Goal: Task Accomplishment & Management: Manage account settings

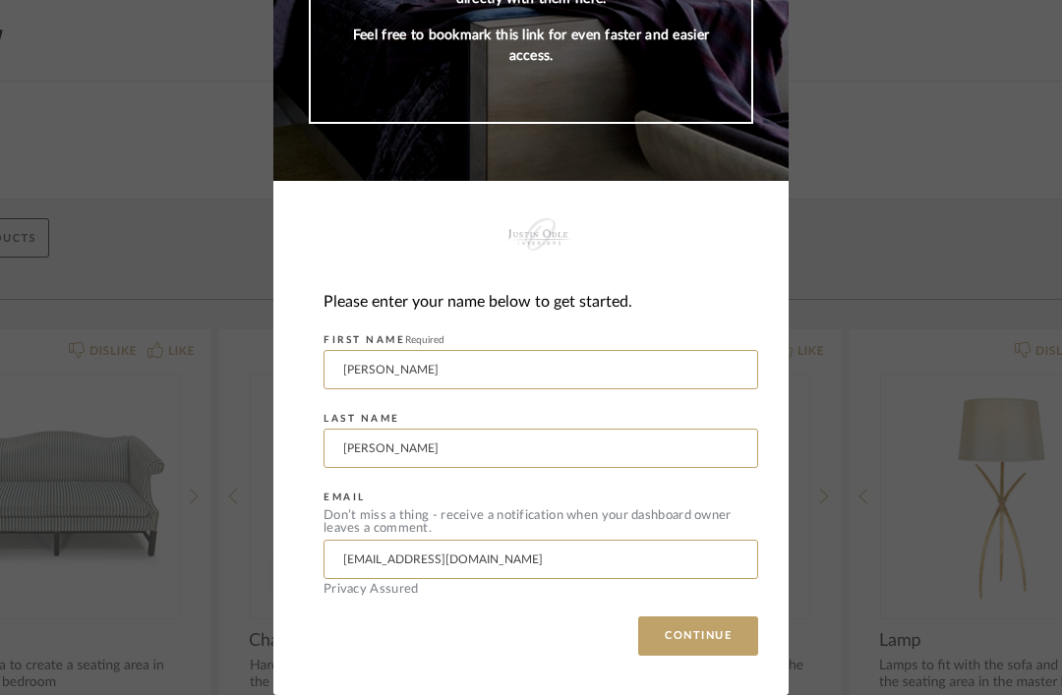
scroll to position [249, 0]
click at [713, 638] on button "CONTINUE" at bounding box center [698, 636] width 120 height 39
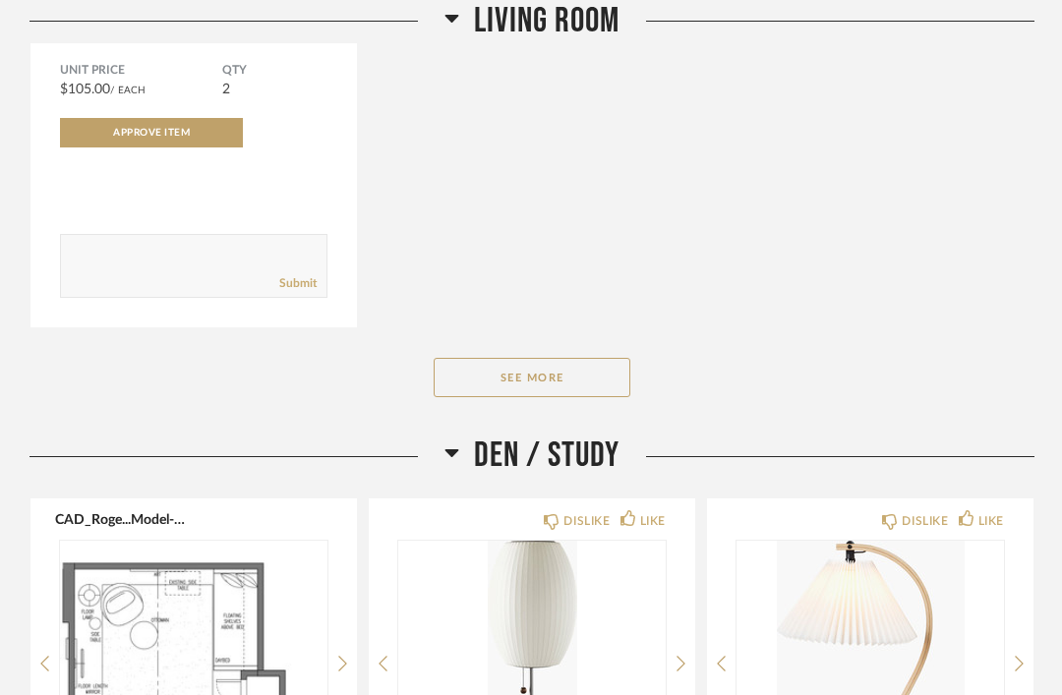
scroll to position [4214, 0]
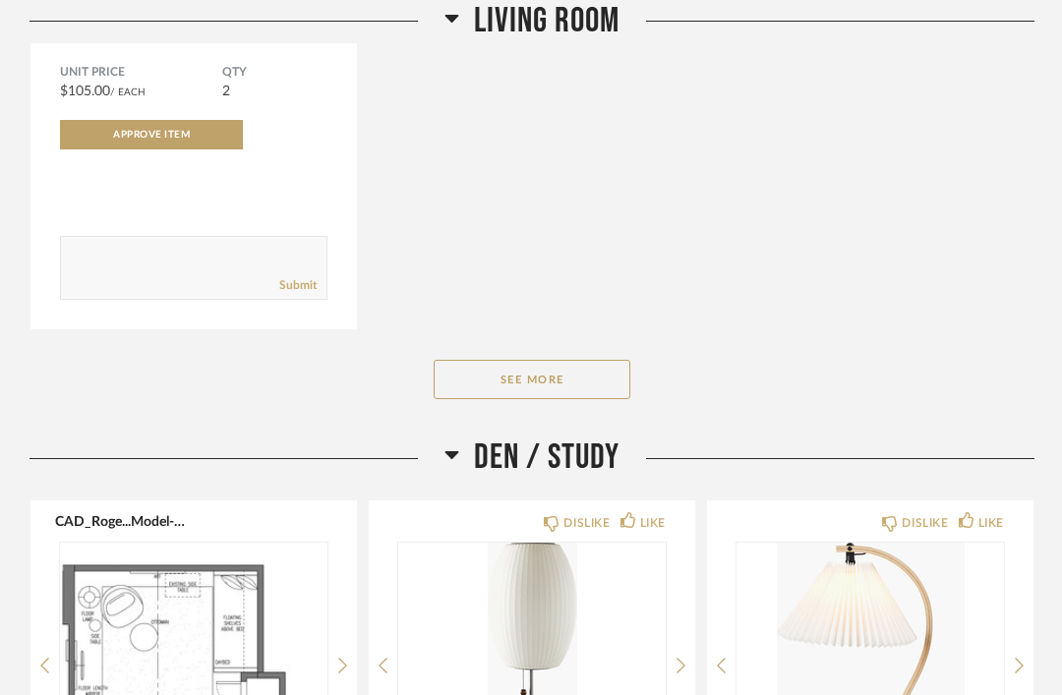
click at [573, 383] on button "See More" at bounding box center [532, 379] width 197 height 39
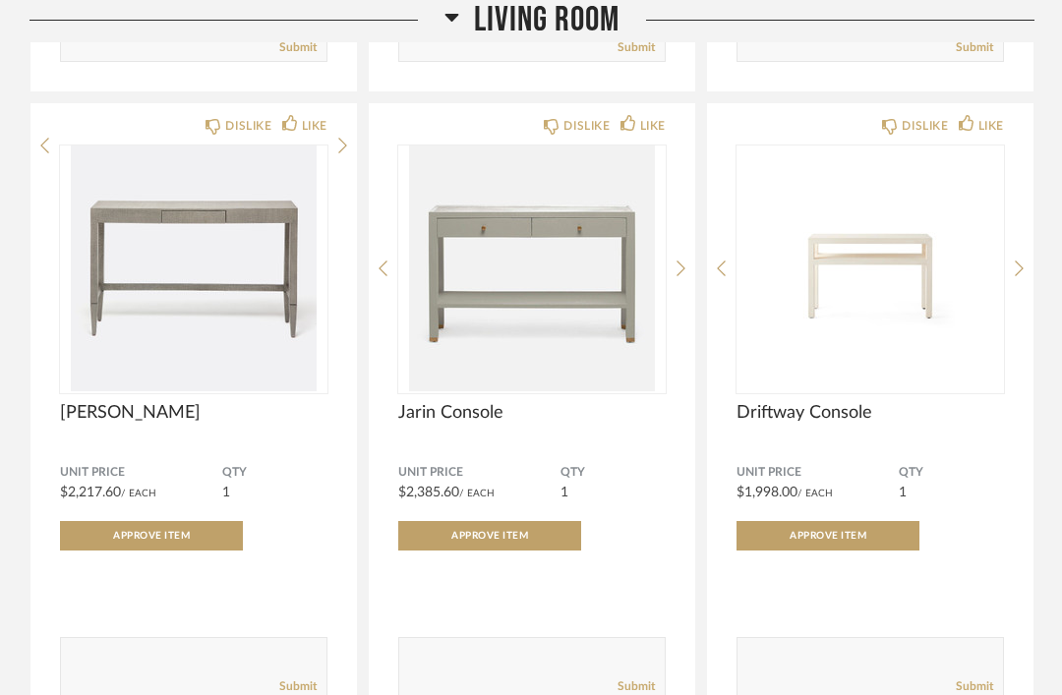
scroll to position [5106, 0]
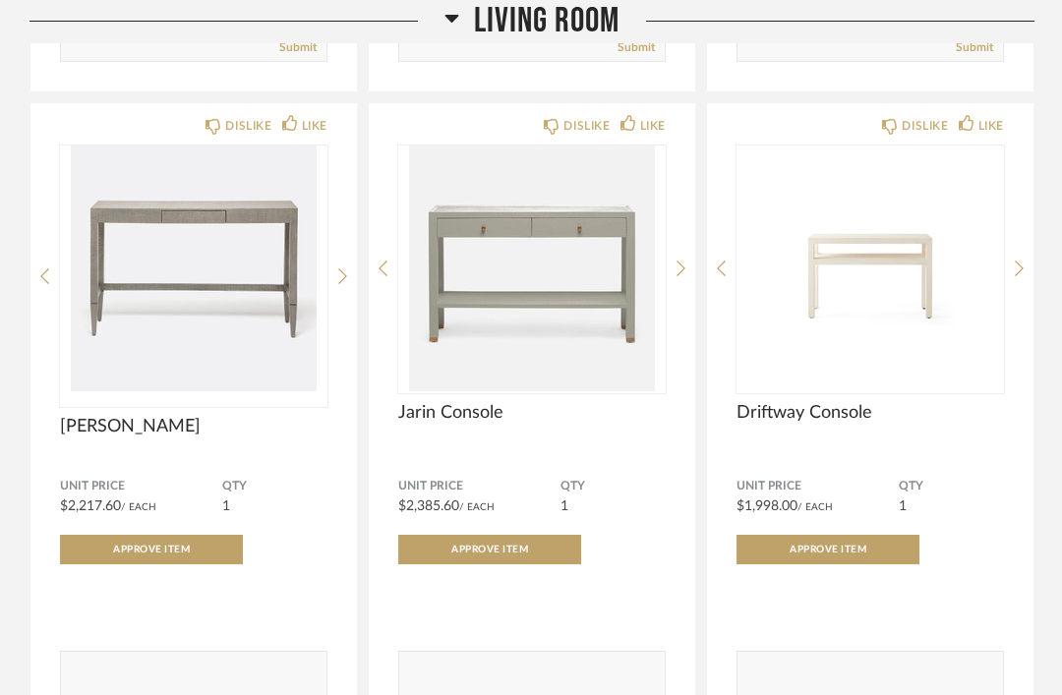
click at [0, 0] on img at bounding box center [0, 0] width 0 height 0
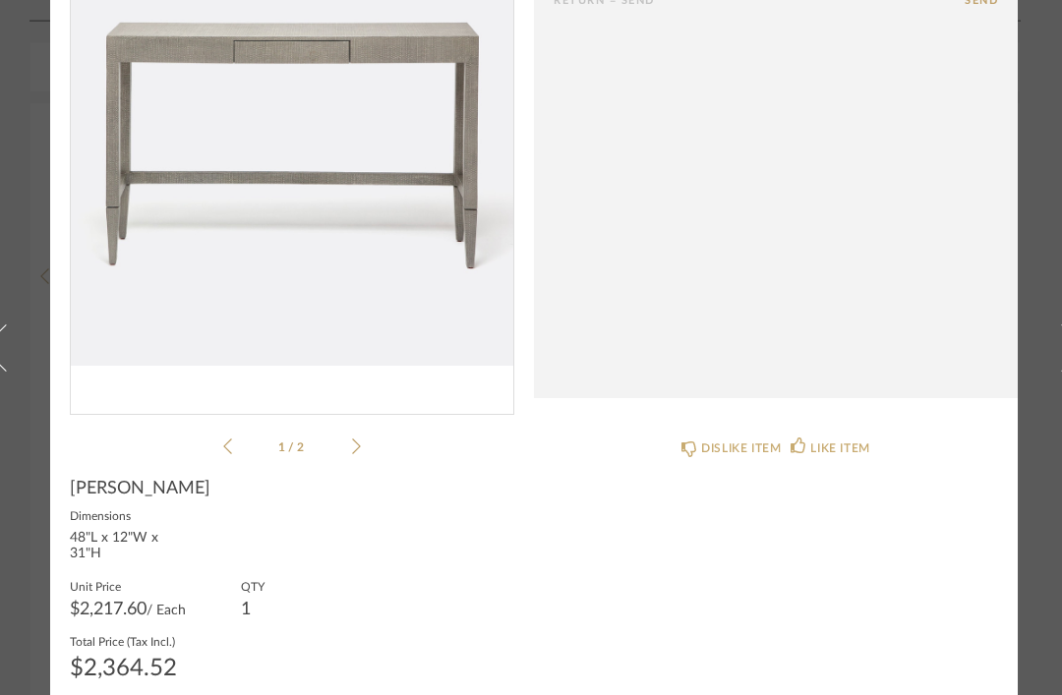
scroll to position [174, 36]
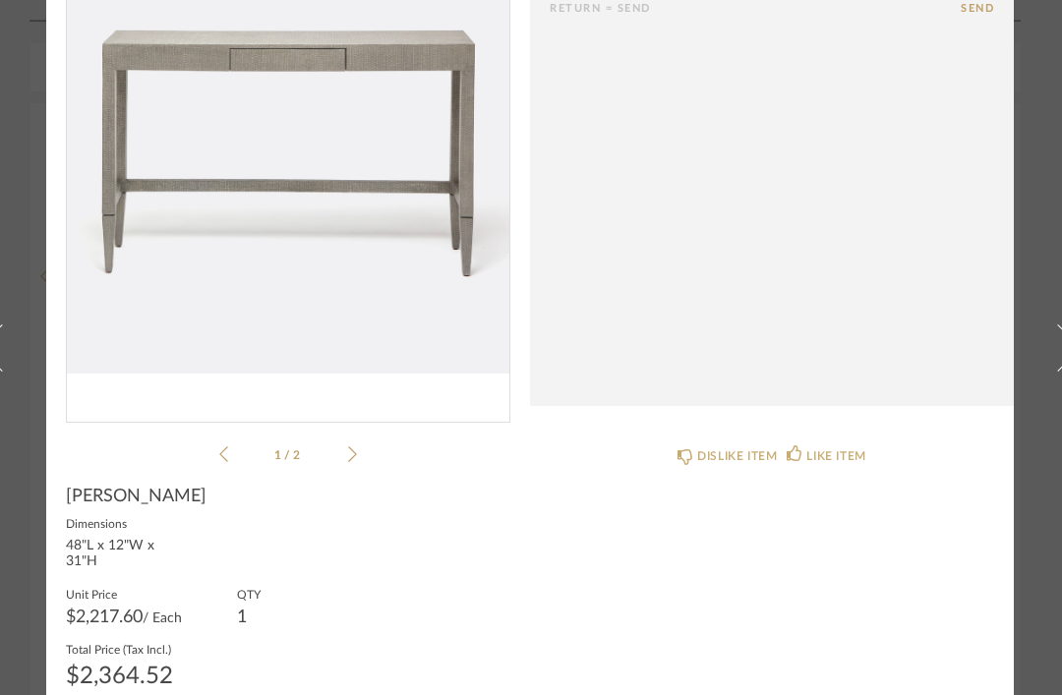
click at [354, 448] on icon at bounding box center [352, 455] width 9 height 18
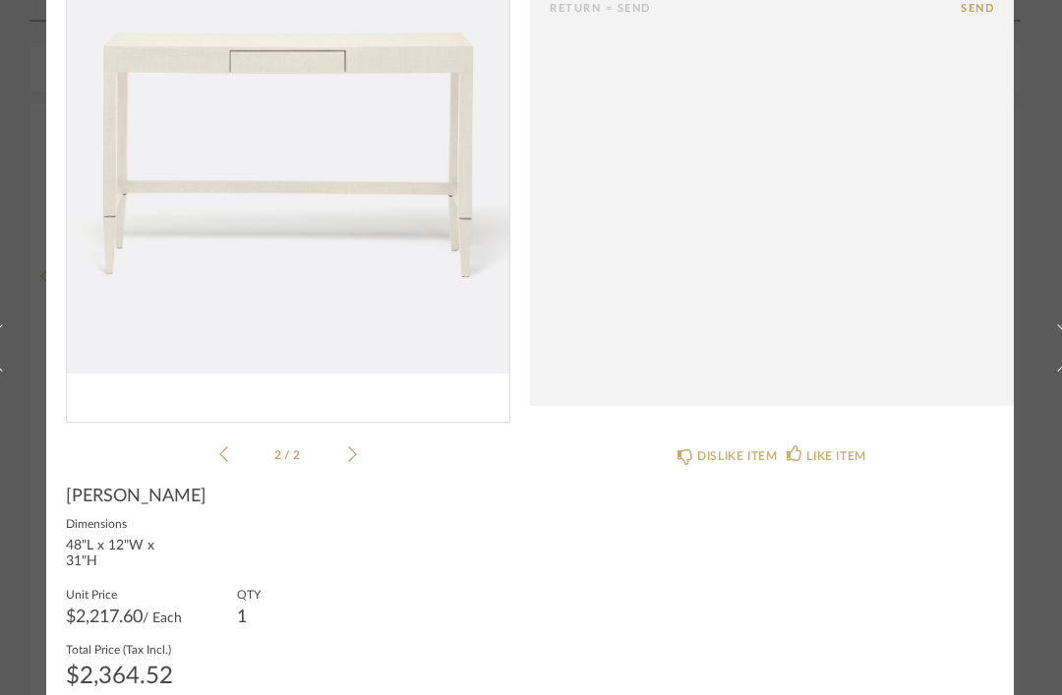
click at [224, 448] on icon at bounding box center [223, 455] width 9 height 18
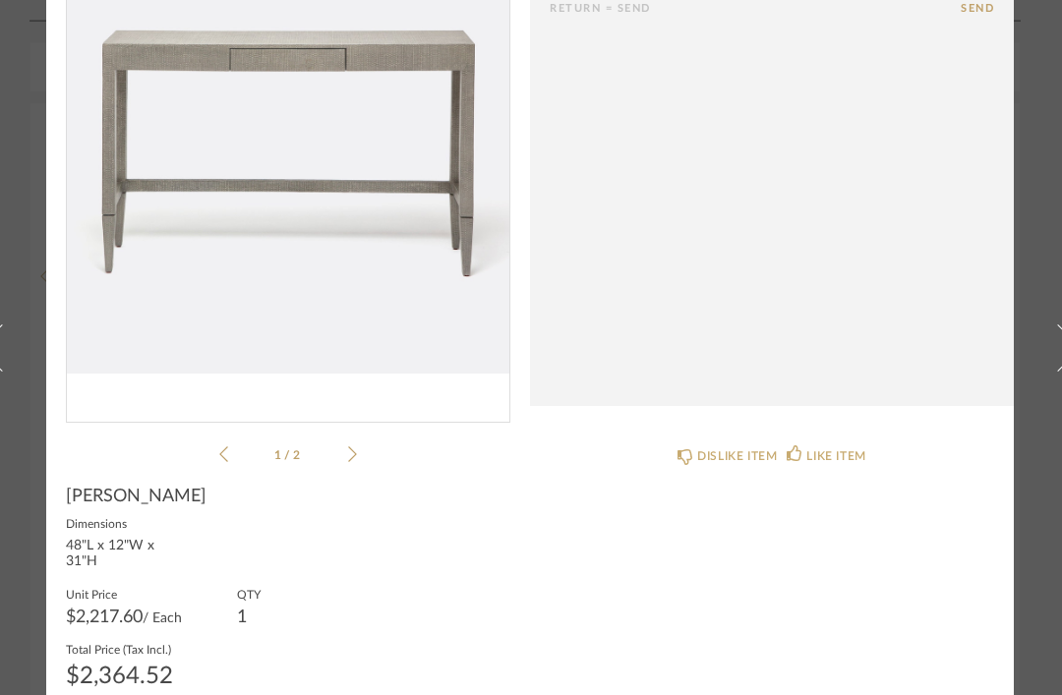
click at [340, 302] on img "0" at bounding box center [288, 152] width 443 height 508
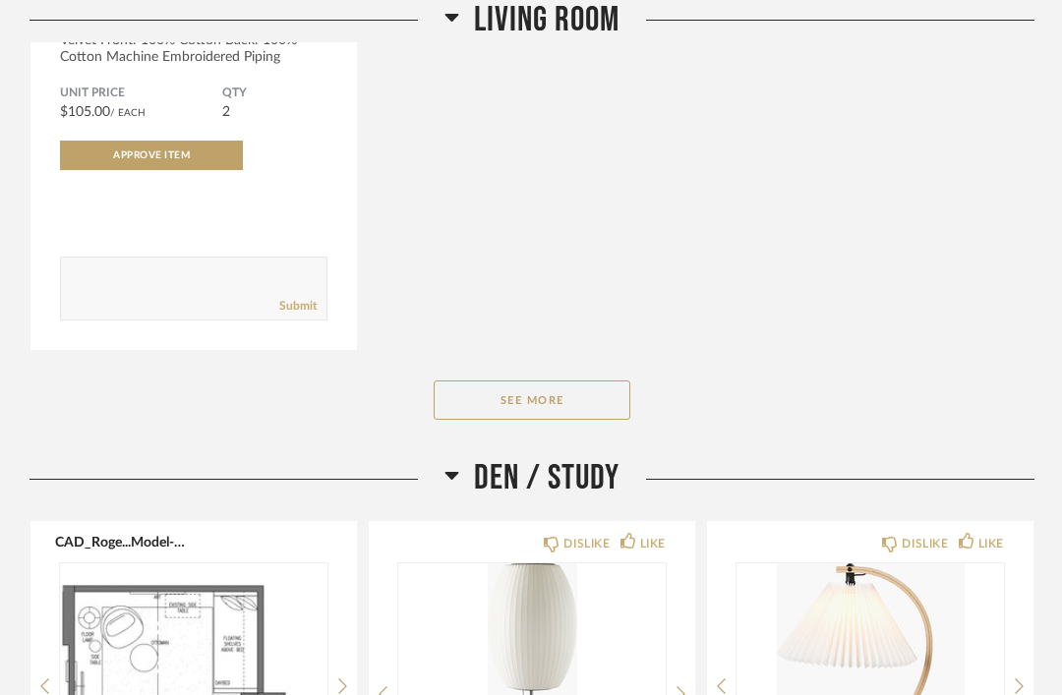
click at [564, 416] on button "See More" at bounding box center [532, 401] width 197 height 39
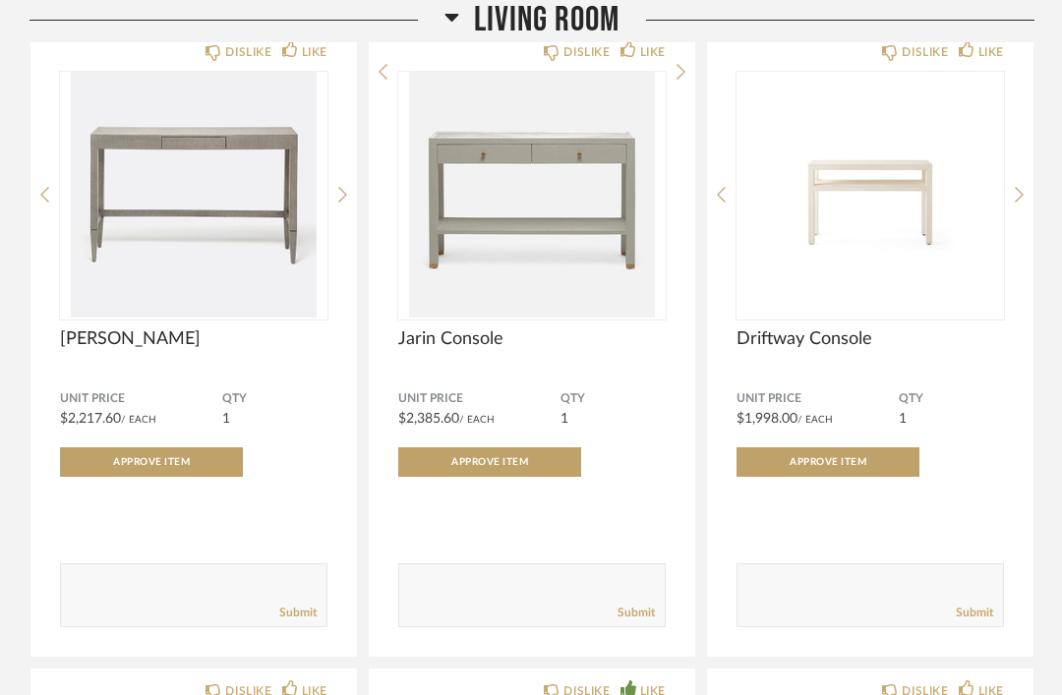
scroll to position [5166, 0]
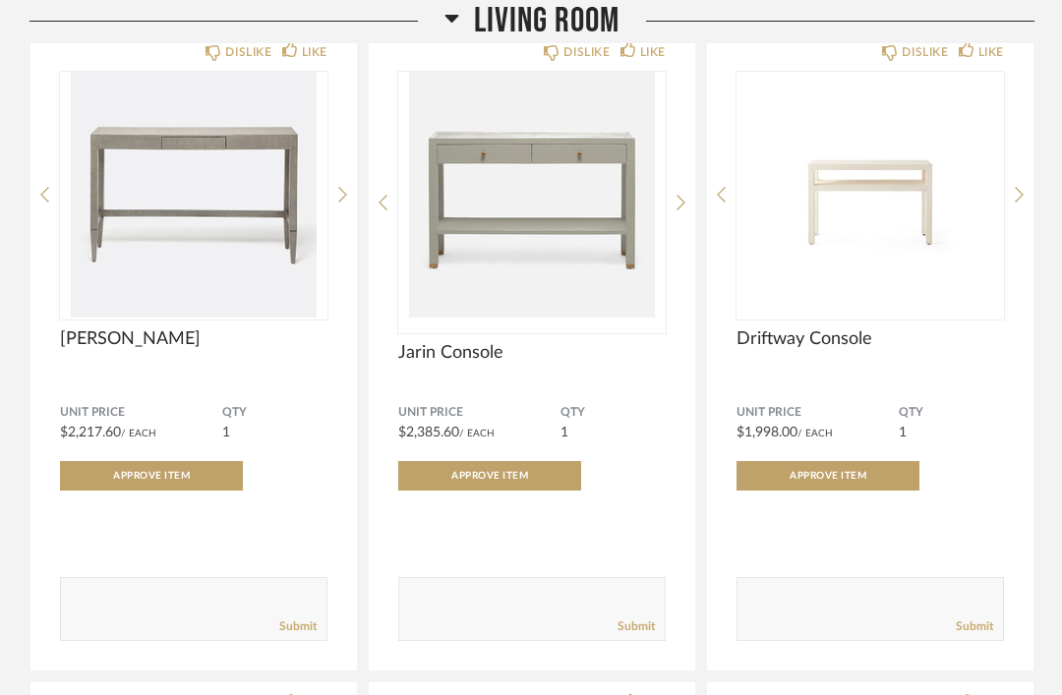
click at [0, 0] on img at bounding box center [0, 0] width 0 height 0
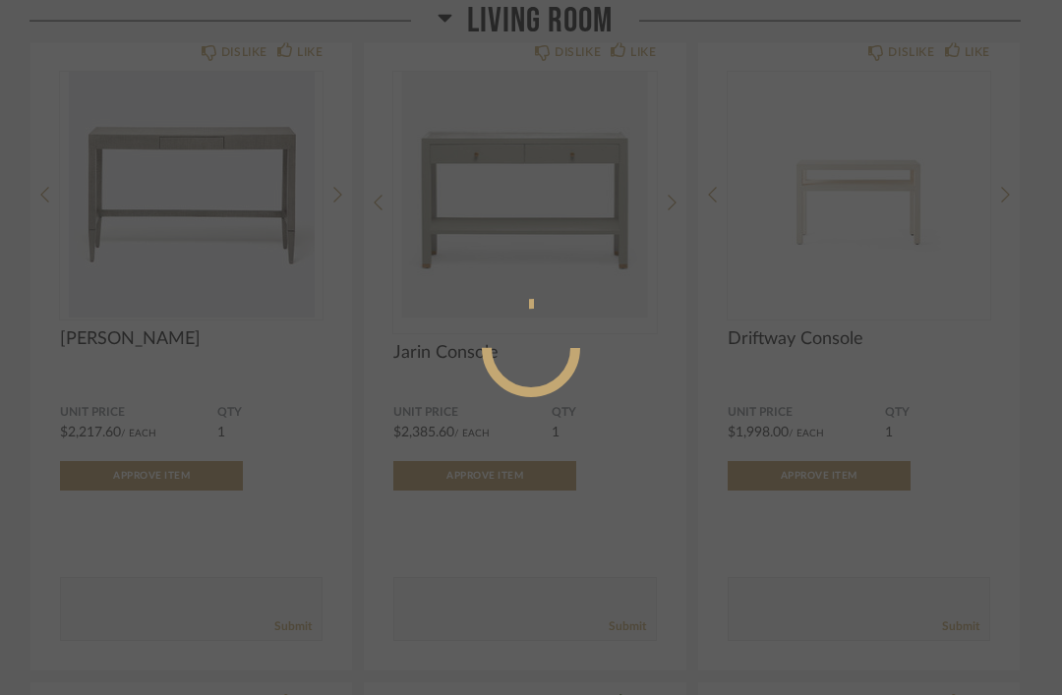
scroll to position [0, 0]
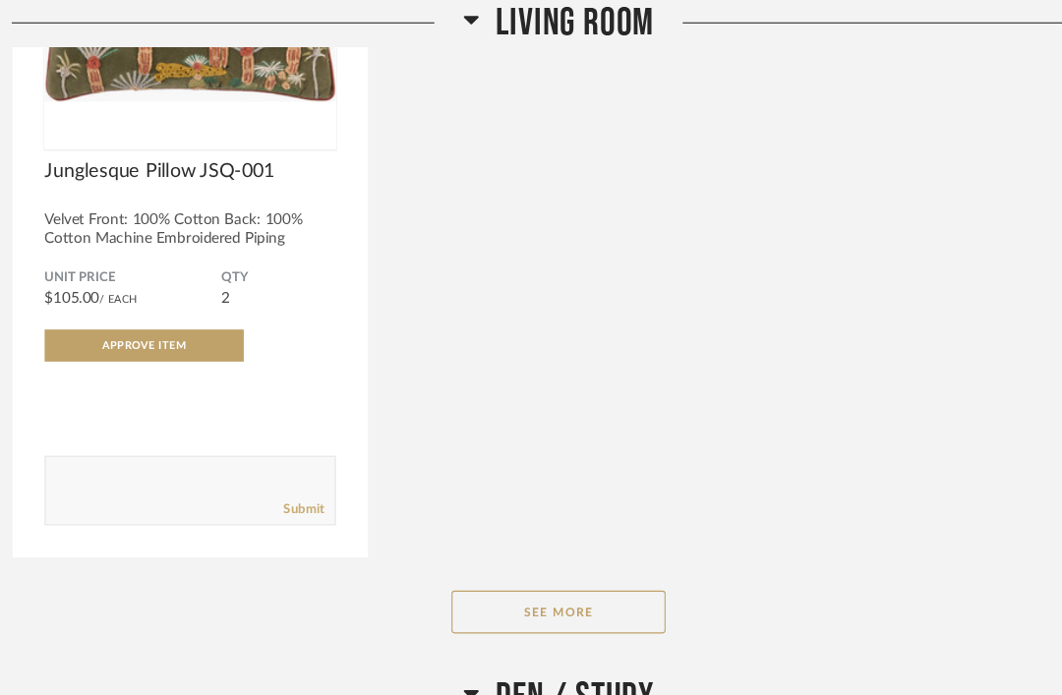
scroll to position [4048, 0]
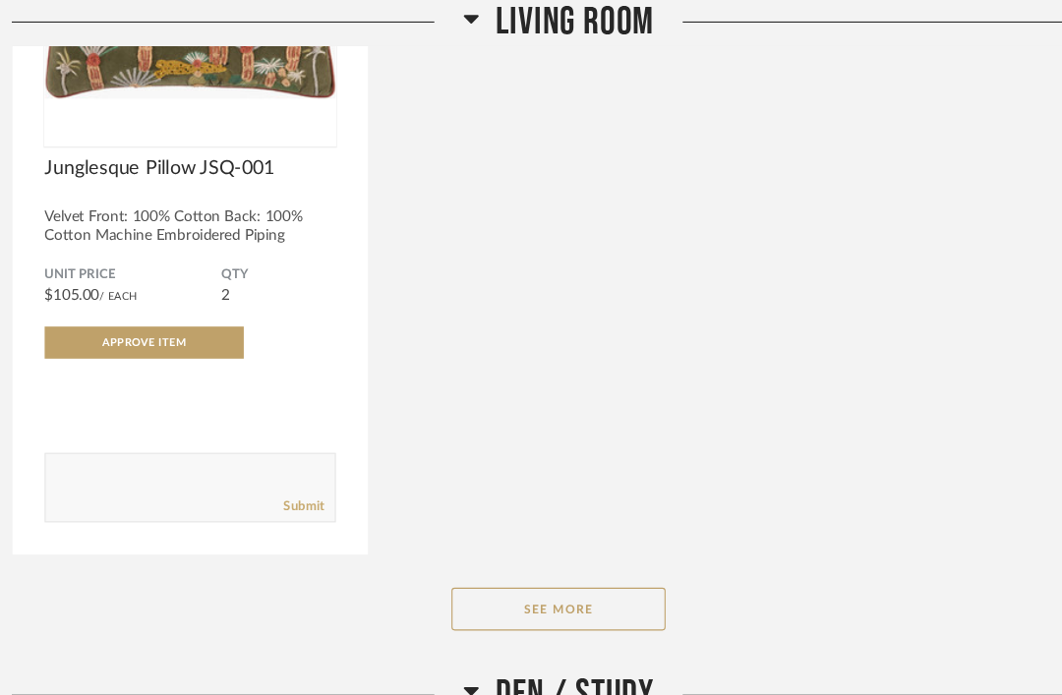
click at [526, 575] on button "See More" at bounding box center [532, 559] width 197 height 39
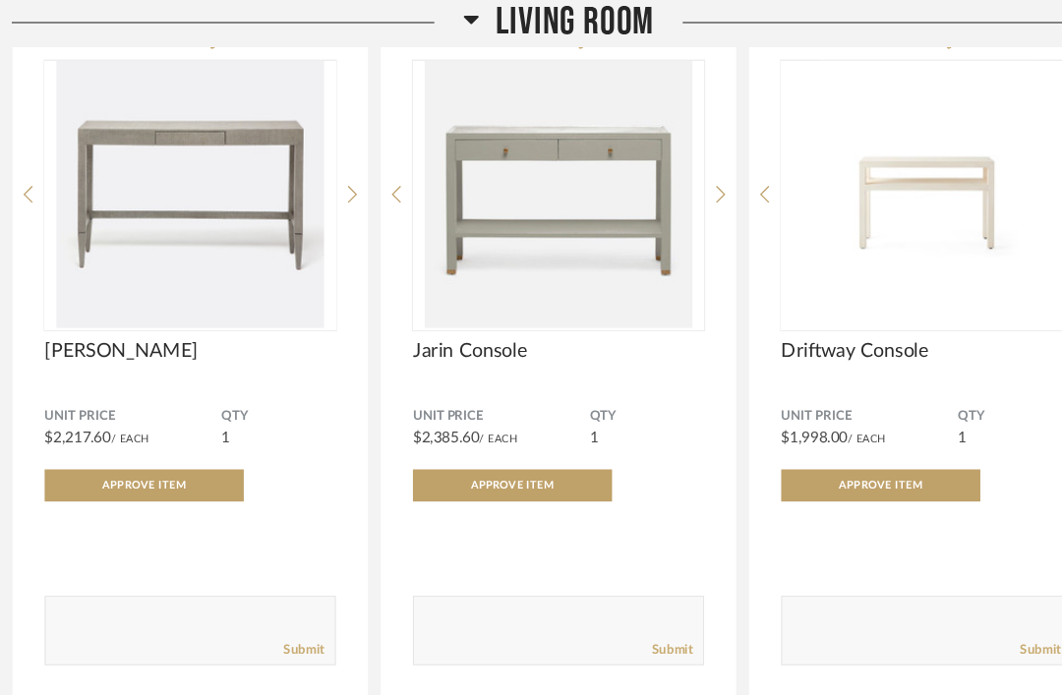
scroll to position [5196, 0]
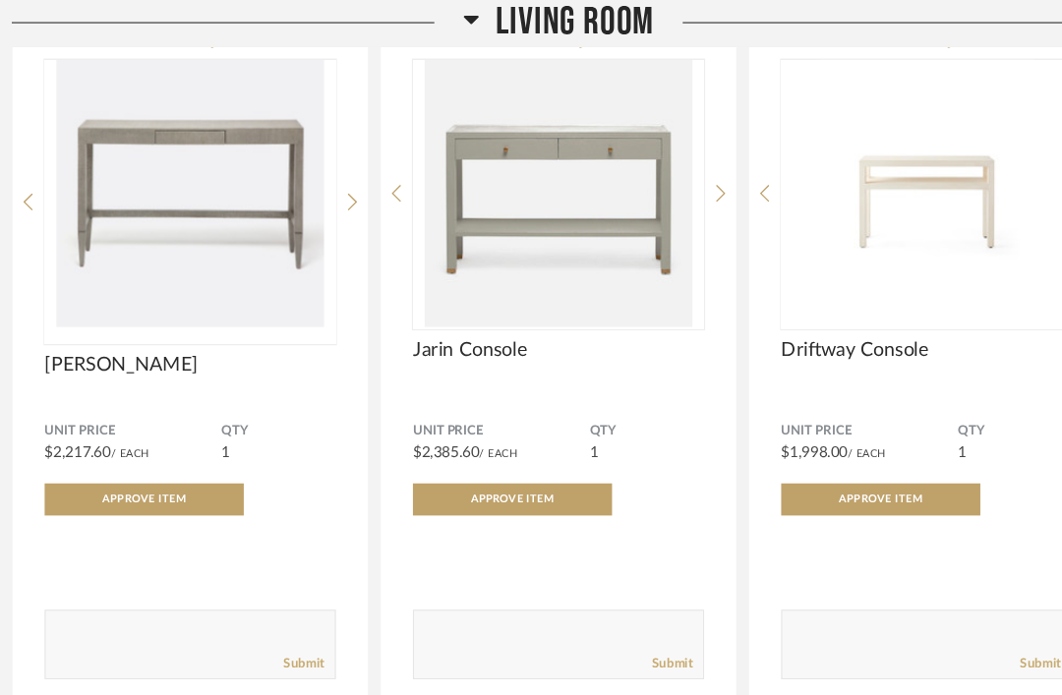
click at [0, 0] on img at bounding box center [0, 0] width 0 height 0
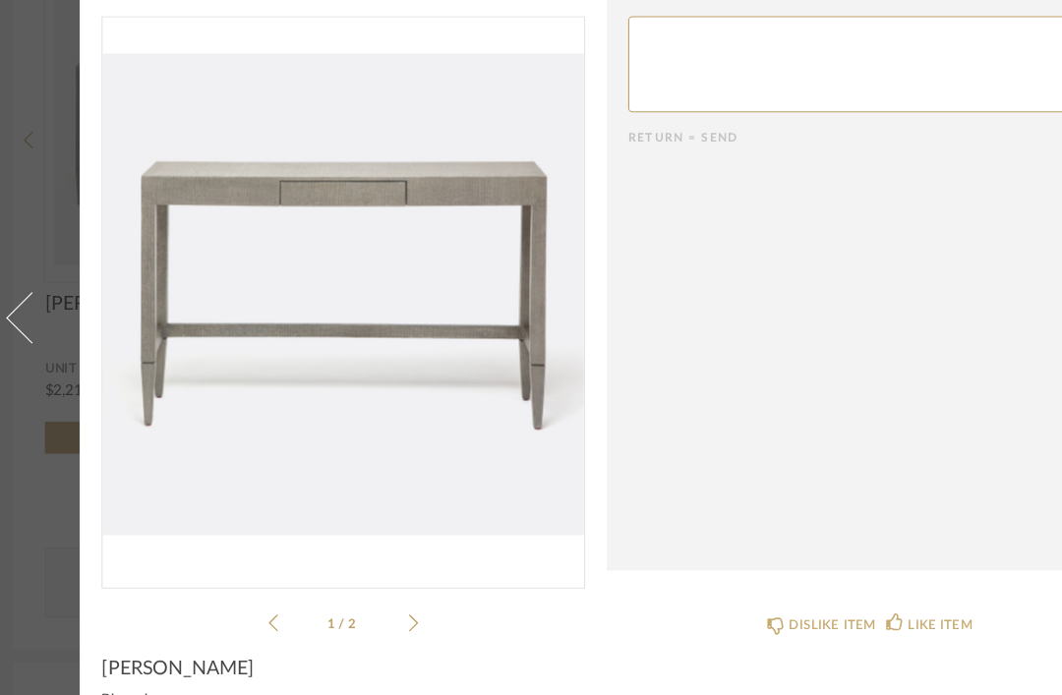
scroll to position [0, 10]
click at [464, 184] on img "0" at bounding box center [314, 326] width 443 height 508
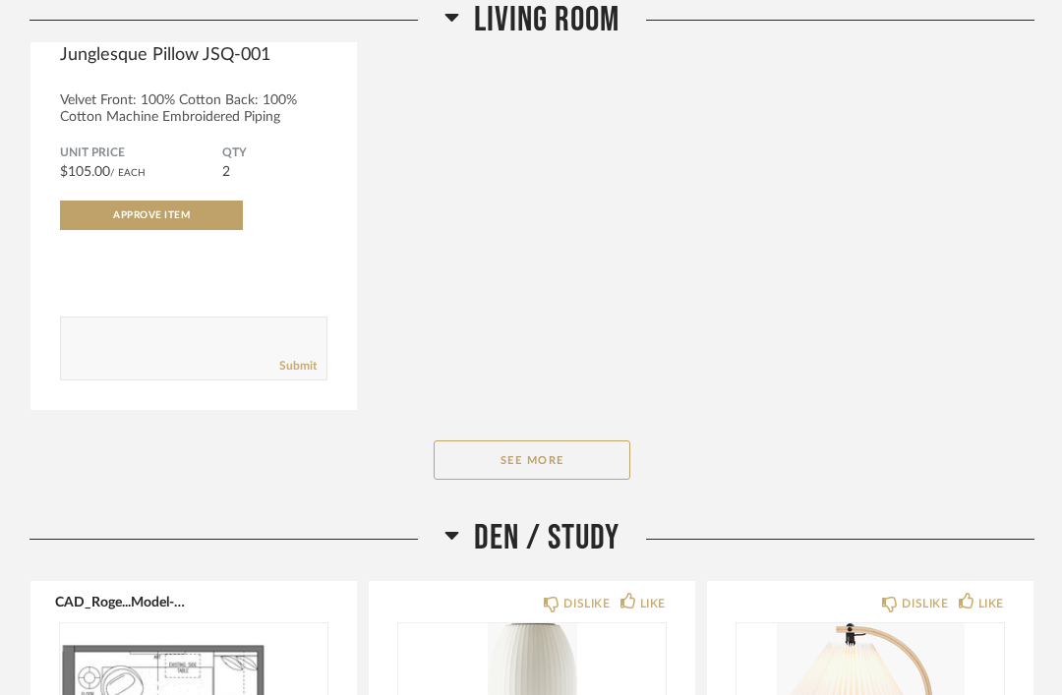
click at [577, 473] on button "See More" at bounding box center [532, 461] width 197 height 39
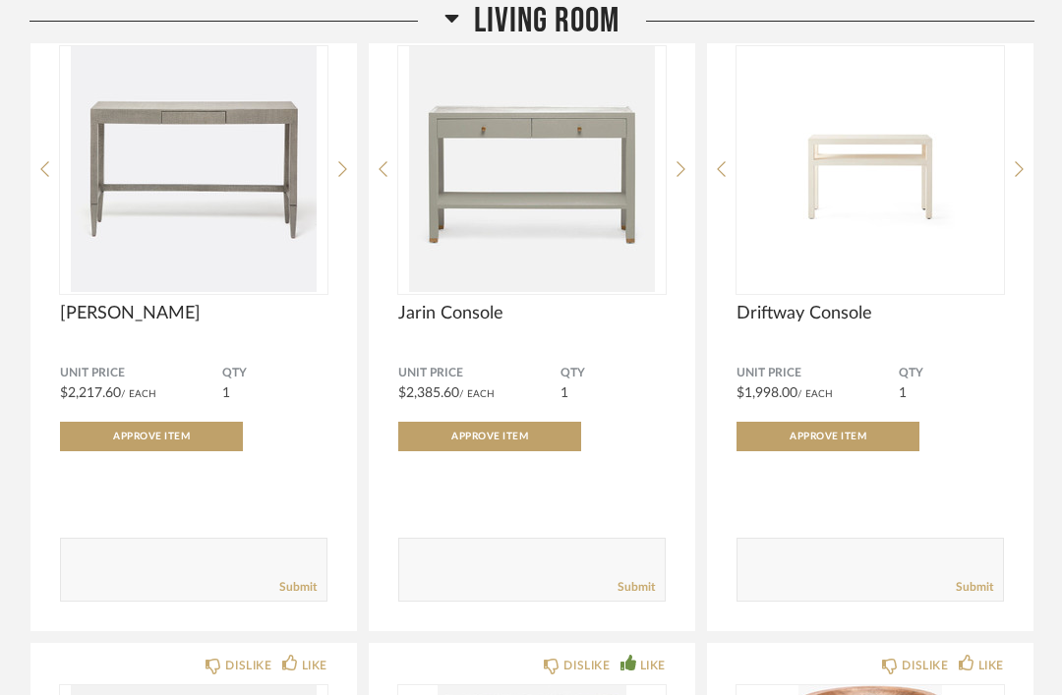
scroll to position [5189, 0]
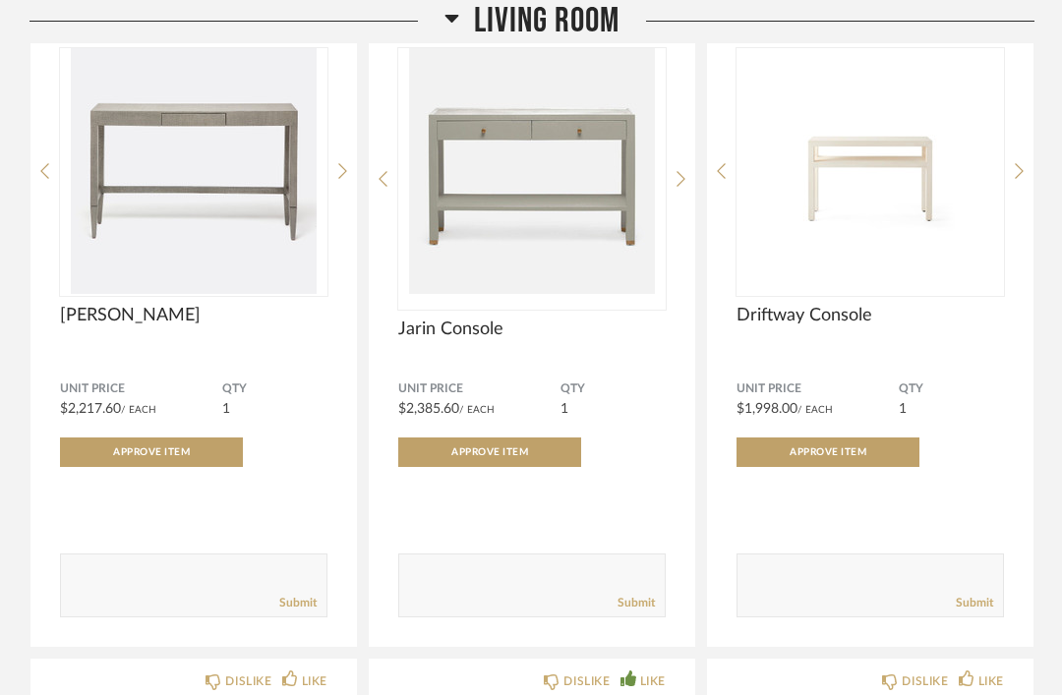
click at [0, 0] on img at bounding box center [0, 0] width 0 height 0
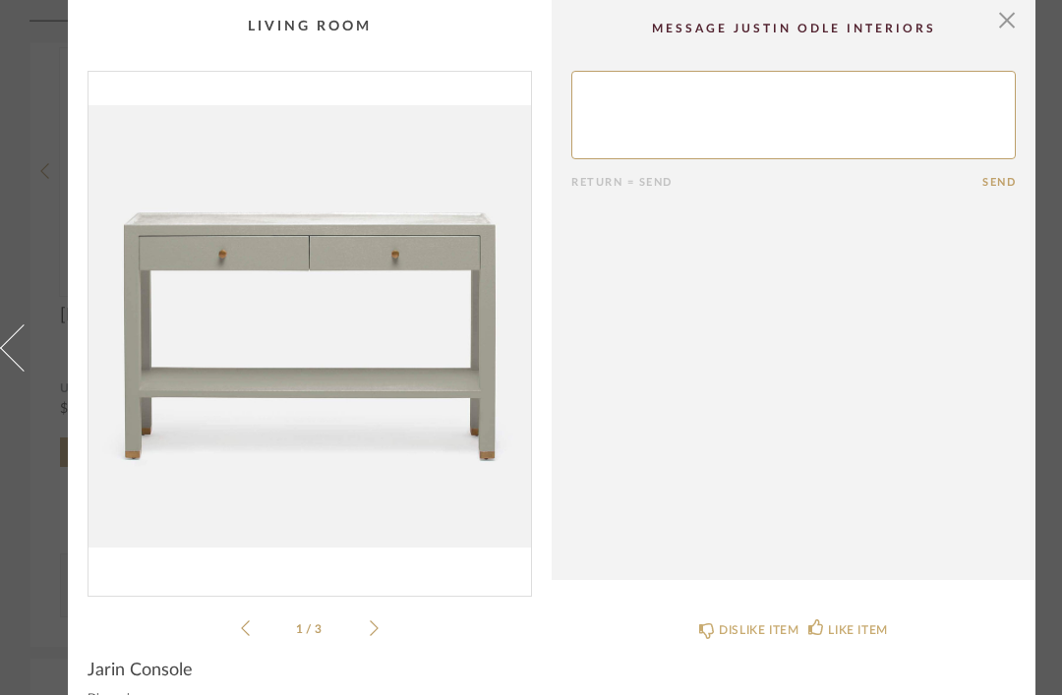
scroll to position [0, 15]
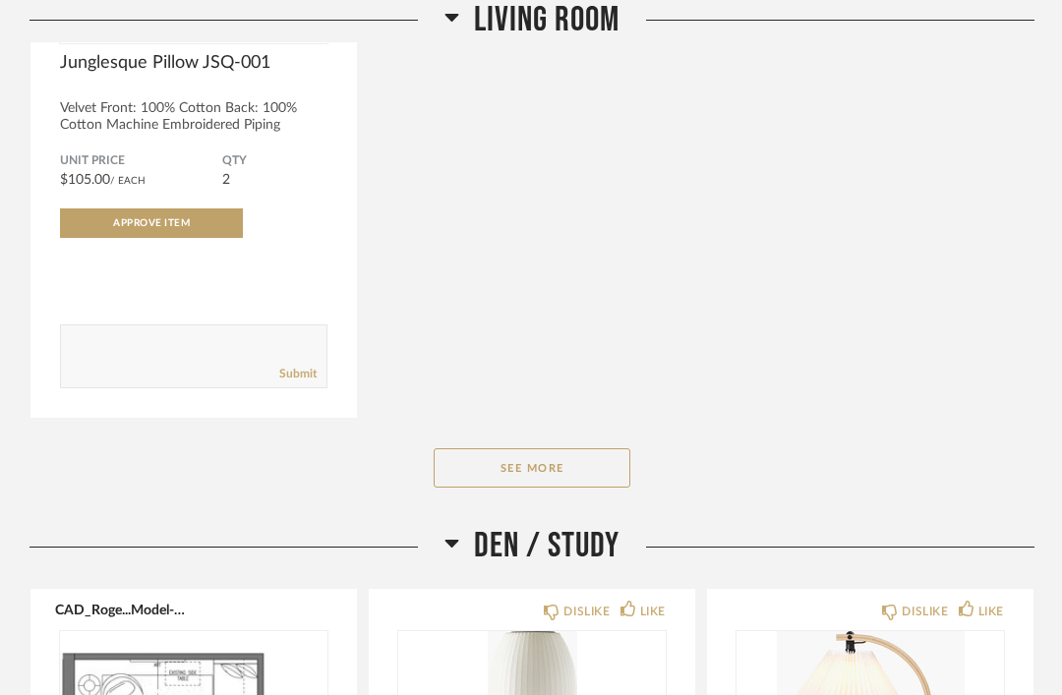
scroll to position [4108, 0]
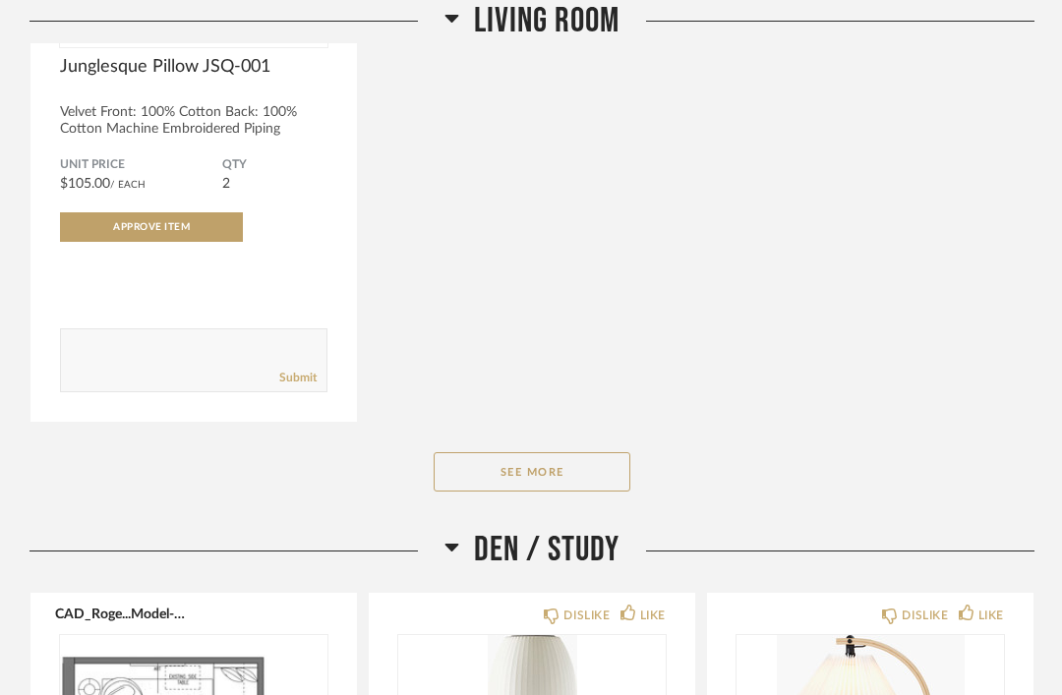
click at [573, 485] on button "See More" at bounding box center [532, 471] width 197 height 39
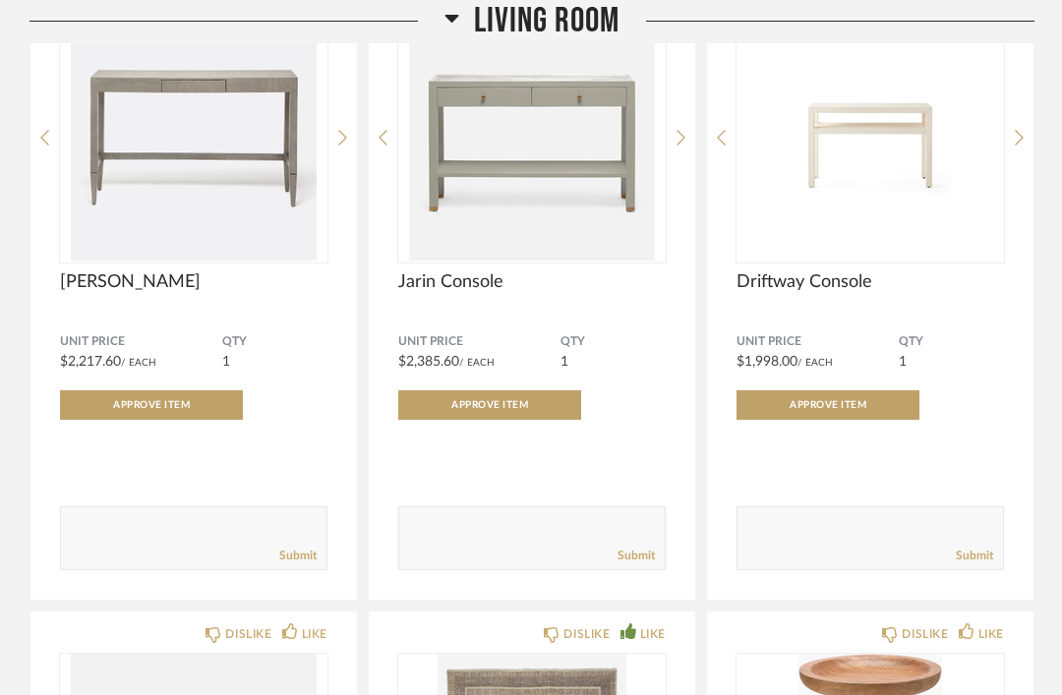
scroll to position [5208, 0]
click at [0, 0] on img at bounding box center [0, 0] width 0 height 0
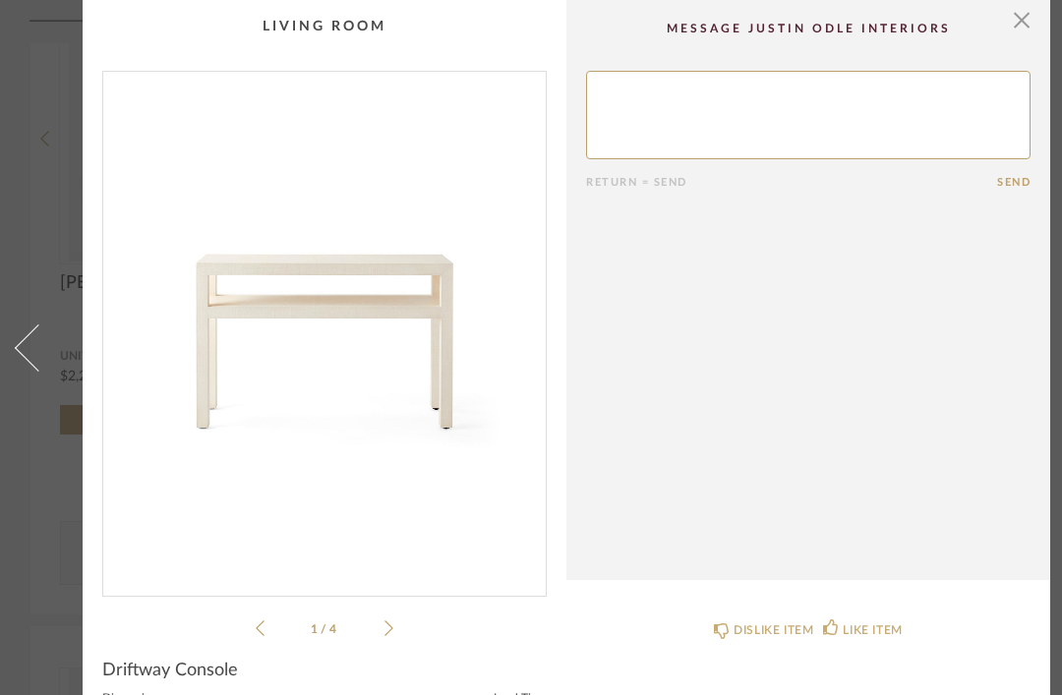
scroll to position [0, 0]
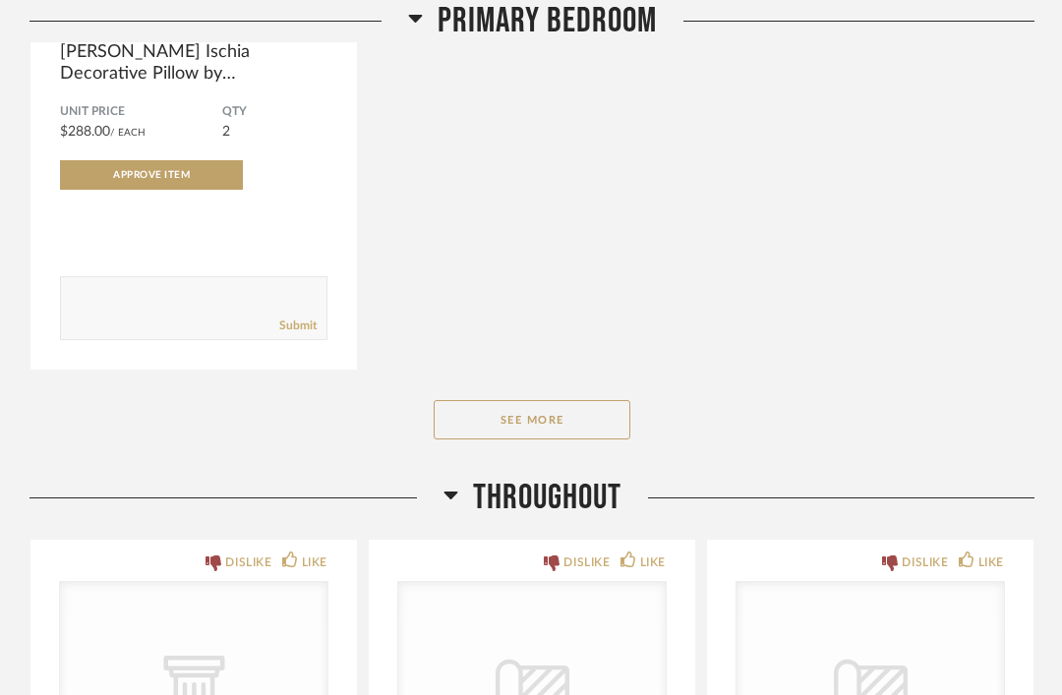
scroll to position [7035, 0]
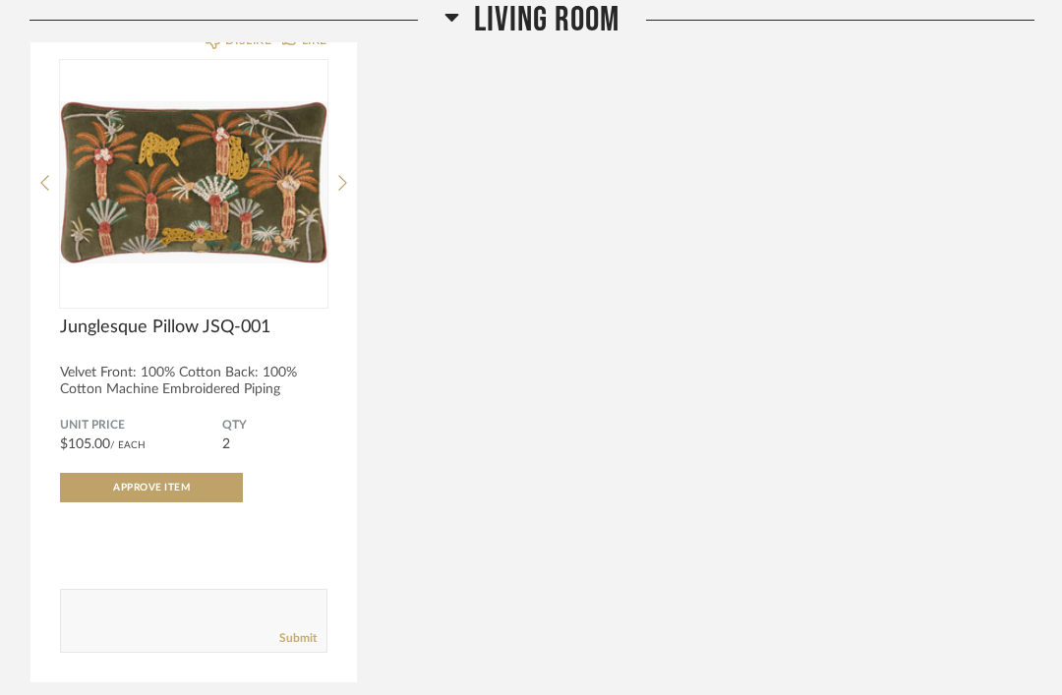
scroll to position [3848, 0]
click at [204, 487] on button "Approve Item" at bounding box center [151, 488] width 183 height 30
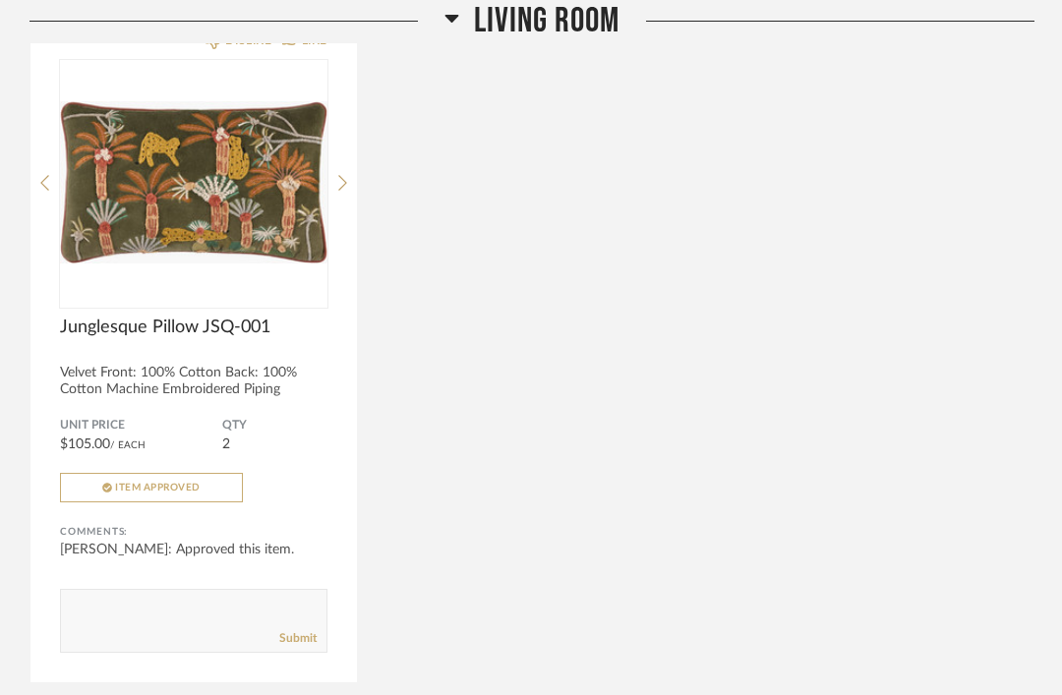
click at [327, 431] on span "QTY" at bounding box center [274, 426] width 105 height 16
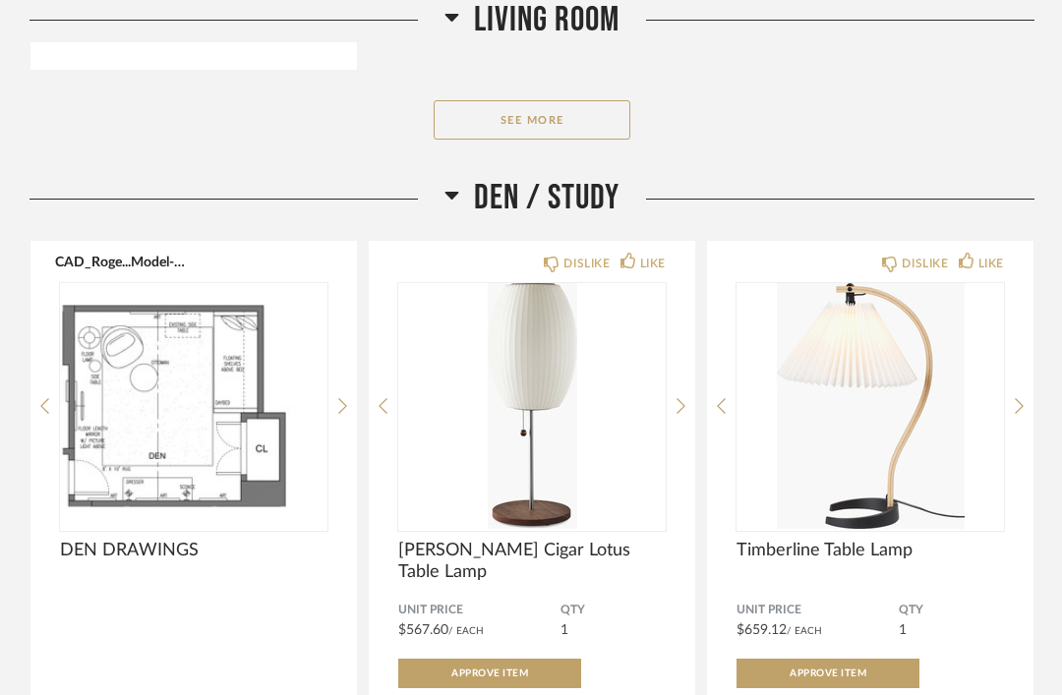
scroll to position [4460, 0]
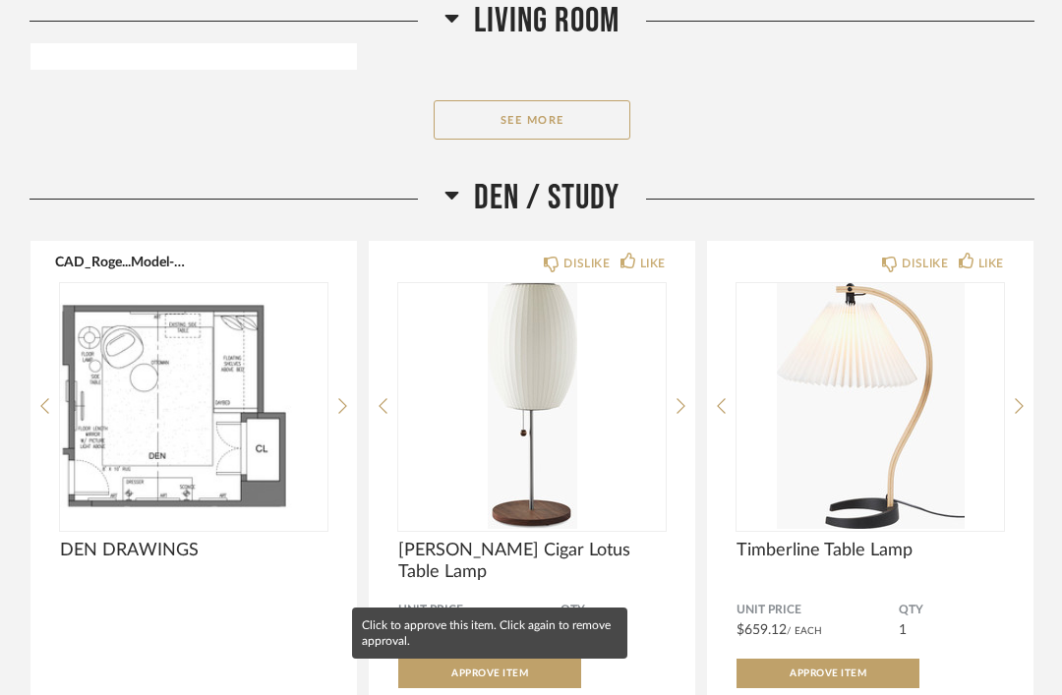
click at [837, 679] on span "Approve Item" at bounding box center [828, 674] width 77 height 10
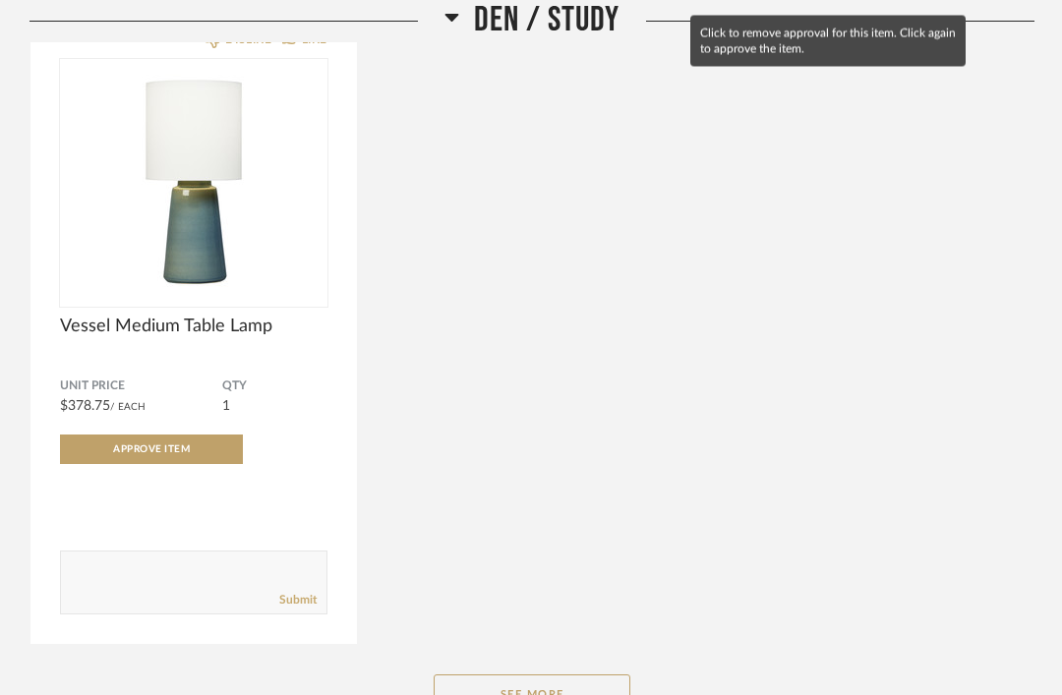
scroll to position [5306, 0]
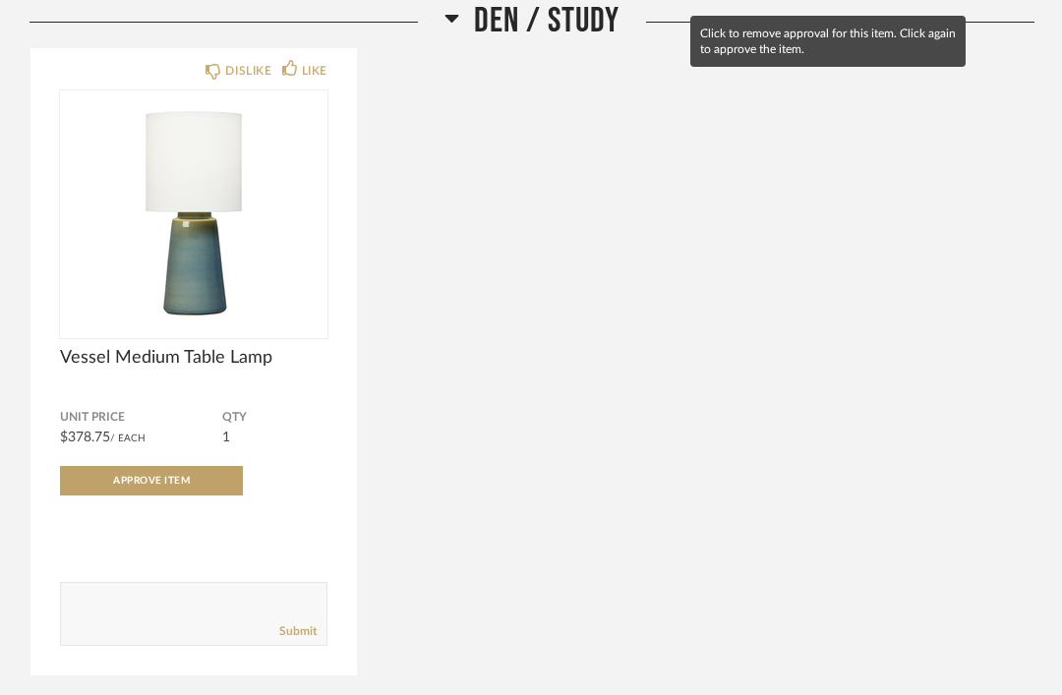
click at [174, 478] on button "Approve Item" at bounding box center [151, 481] width 183 height 30
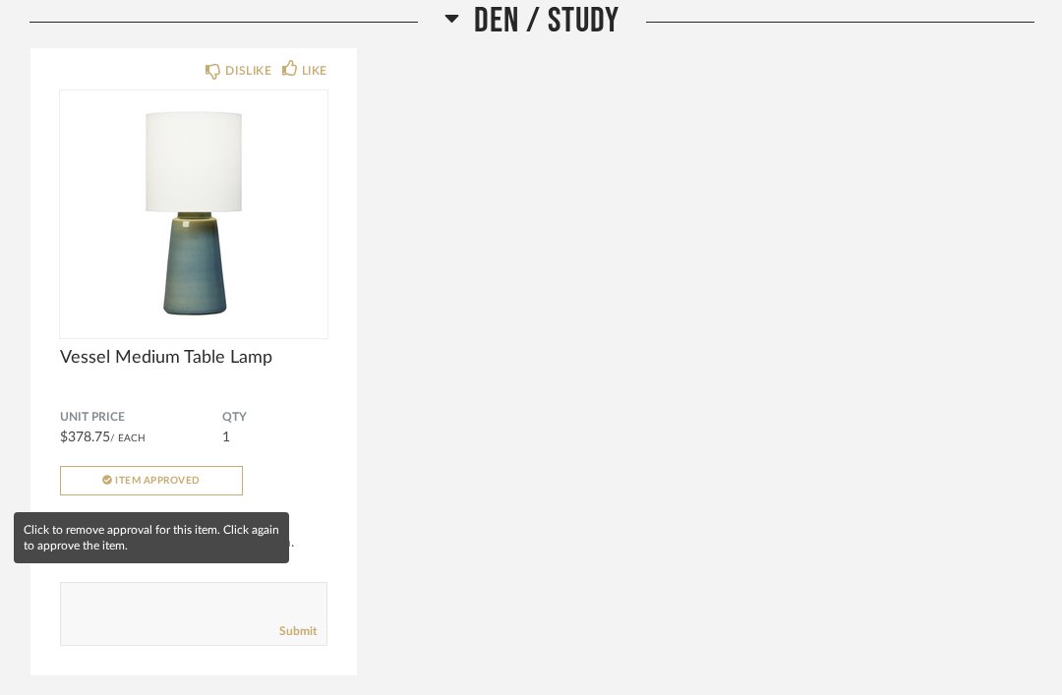
click at [193, 496] on button "Item Approved" at bounding box center [151, 481] width 183 height 30
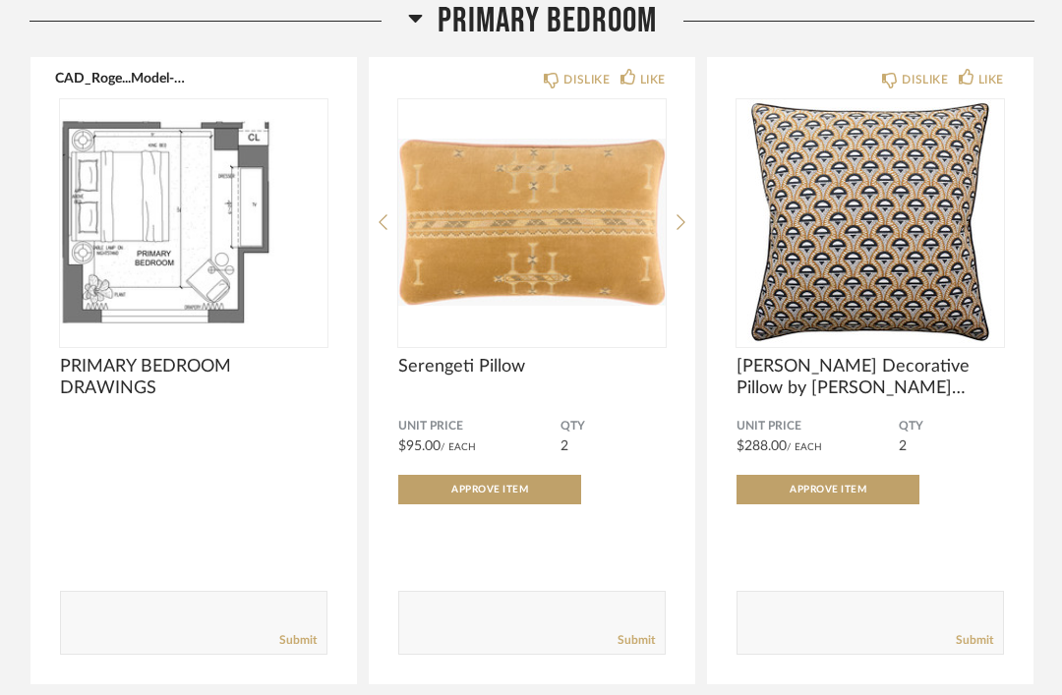
scroll to position [6095, 0]
click at [875, 502] on button "Approve Item" at bounding box center [828, 490] width 183 height 30
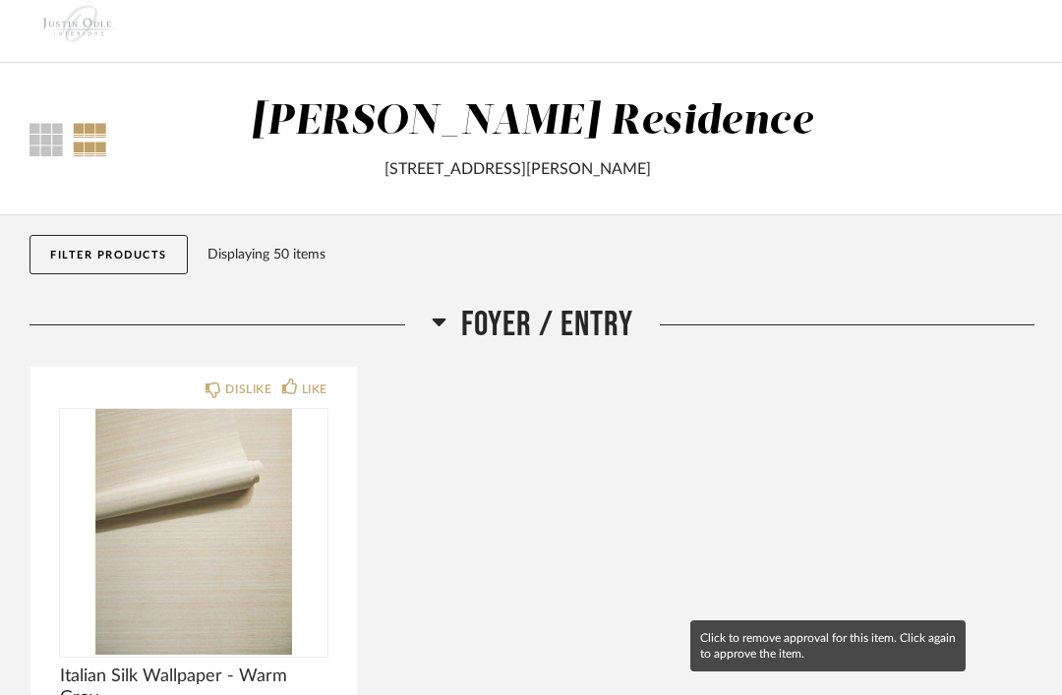
scroll to position [0, 0]
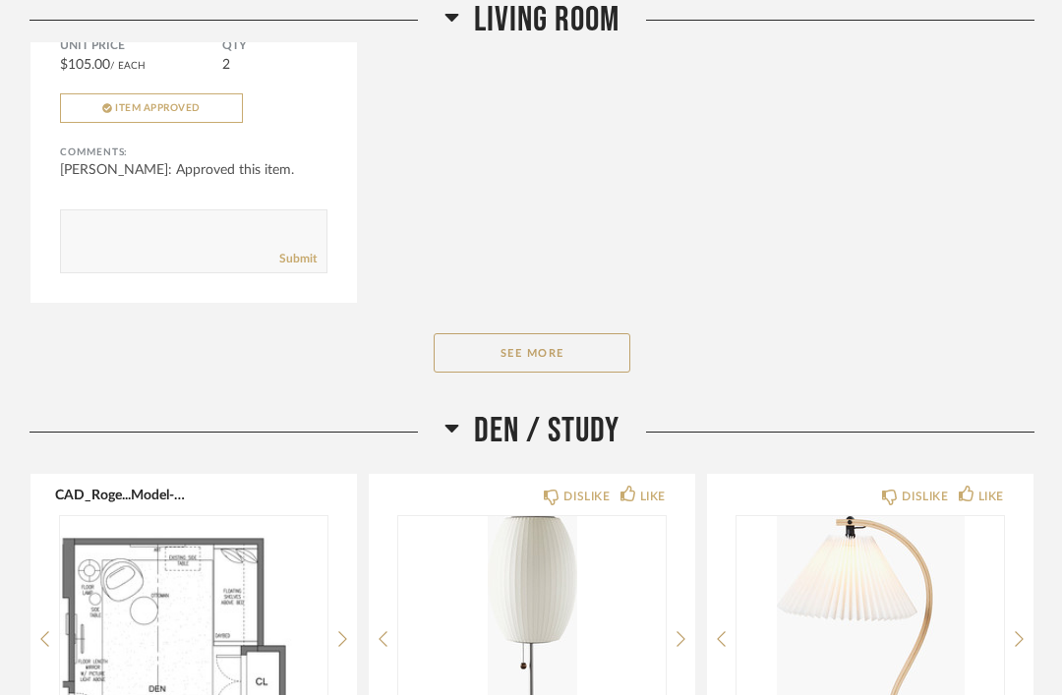
scroll to position [4227, 0]
click at [579, 356] on button "See More" at bounding box center [532, 352] width 197 height 39
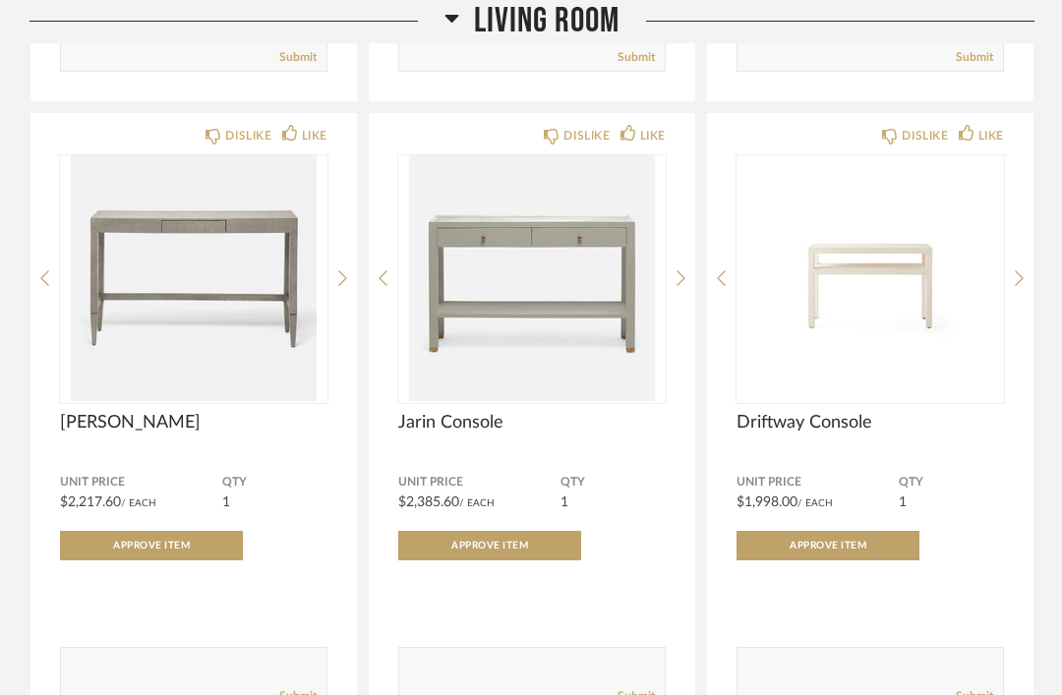
scroll to position [5081, 0]
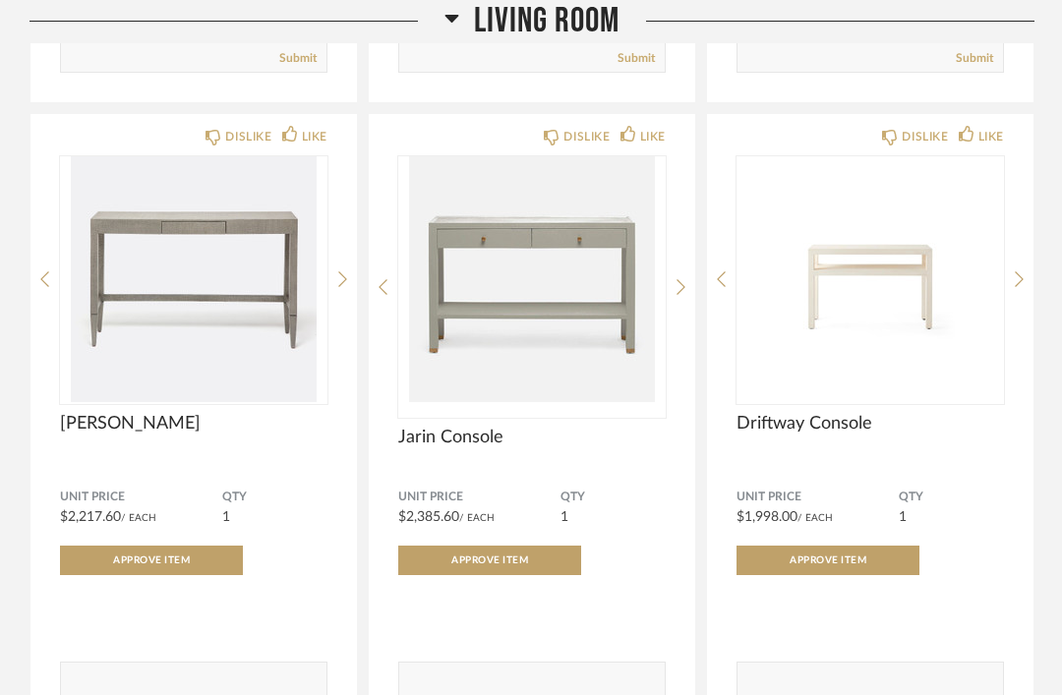
click at [0, 0] on img at bounding box center [0, 0] width 0 height 0
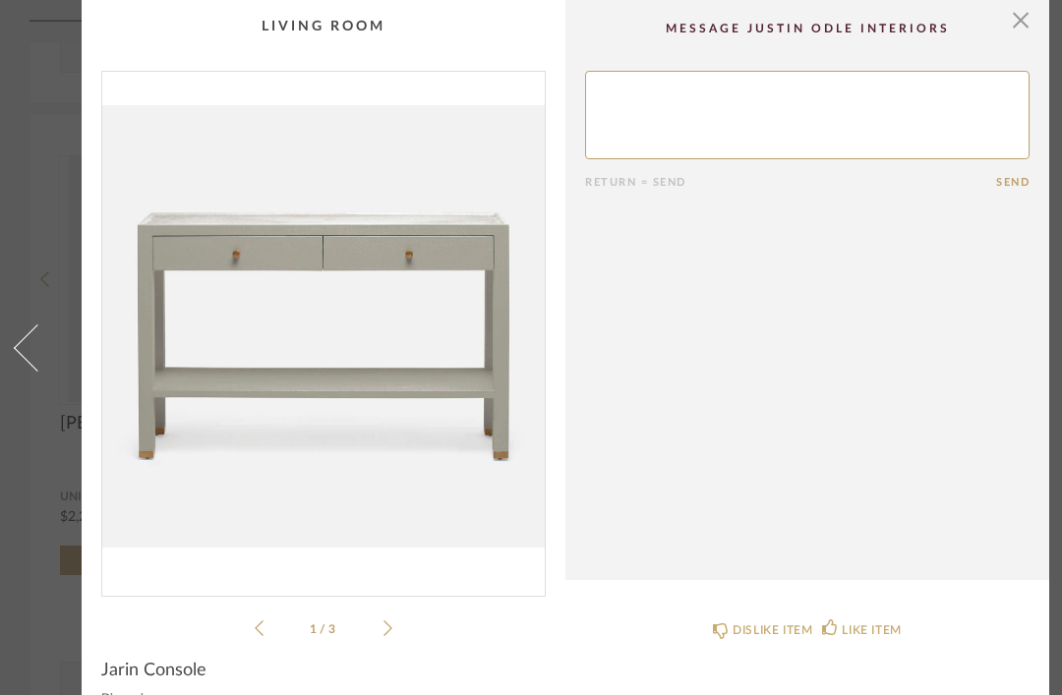
scroll to position [0, 1]
